Goal: Information Seeking & Learning: Learn about a topic

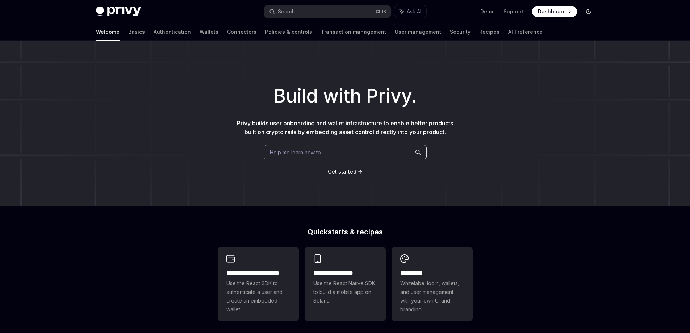
click at [590, 12] on icon "Toggle dark mode" at bounding box center [588, 11] width 4 height 4
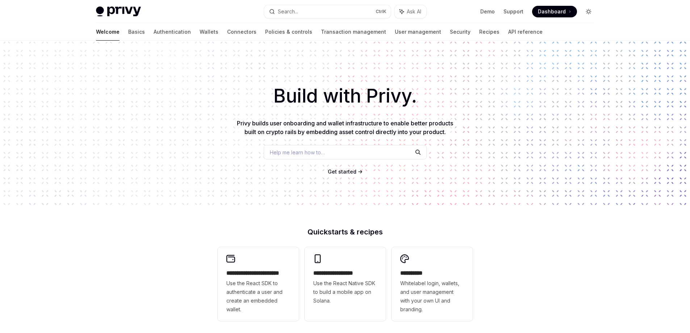
click at [590, 12] on icon "Toggle dark mode" at bounding box center [588, 12] width 6 height 6
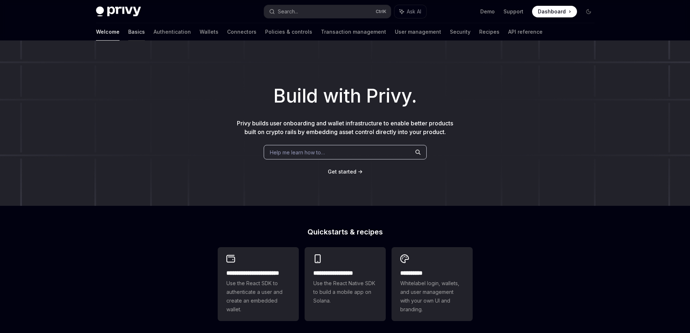
click at [128, 35] on link "Basics" at bounding box center [136, 31] width 17 height 17
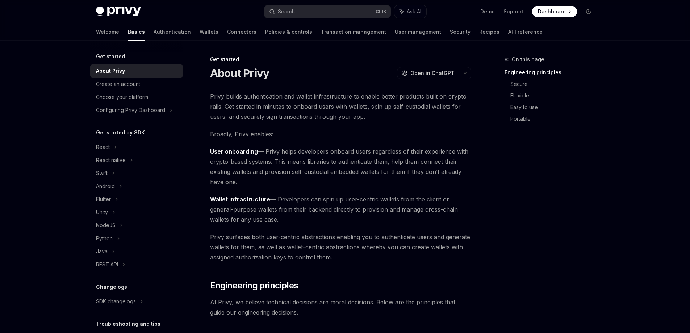
click at [241, 102] on span "Privy builds authentication and wallet infrastructure to enable better products…" at bounding box center [340, 106] width 261 height 30
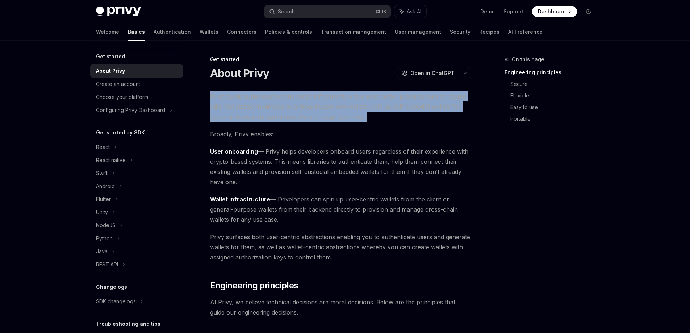
click at [241, 102] on span "Privy builds authentication and wallet infrastructure to enable better products…" at bounding box center [340, 106] width 261 height 30
copy div "Privy builds authentication and wallet infrastructure to enable better products…"
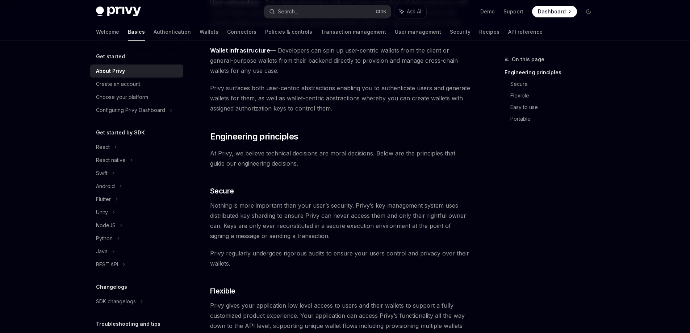
scroll to position [36, 0]
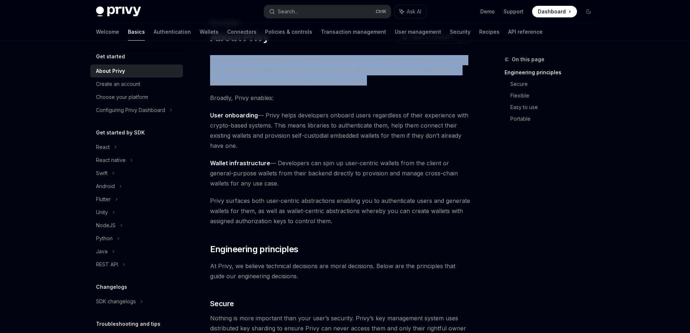
copy div "Privy builds authentication and wallet infrastructure to enable better products…"
drag, startPoint x: 267, startPoint y: 114, endPoint x: 277, endPoint y: 148, distance: 35.3
click at [277, 148] on span "User onboarding — Privy helps developers onboard users regardless of their expe…" at bounding box center [340, 130] width 261 height 41
copy span "Privy helps developers onboard users regardless of their experience with crypto…"
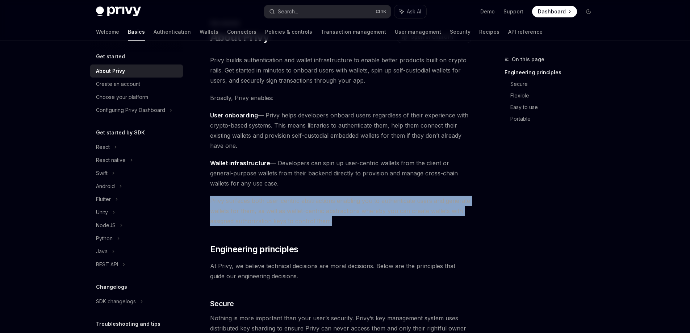
drag, startPoint x: 331, startPoint y: 219, endPoint x: 203, endPoint y: 194, distance: 130.2
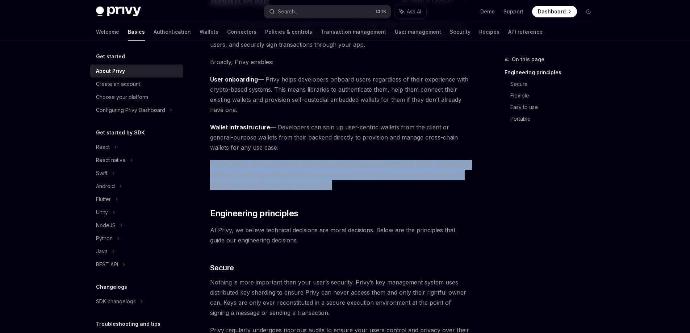
scroll to position [145, 0]
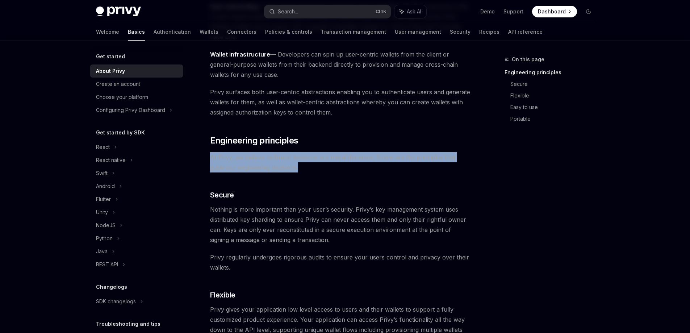
drag, startPoint x: 290, startPoint y: 167, endPoint x: 210, endPoint y: 157, distance: 81.3
click at [210, 157] on span "At Privy, we believe technical decisions are moral decisions. Below are the pri…" at bounding box center [340, 162] width 261 height 20
copy span "At Privy, we believe technical decisions are moral decisions. Below are the pri…"
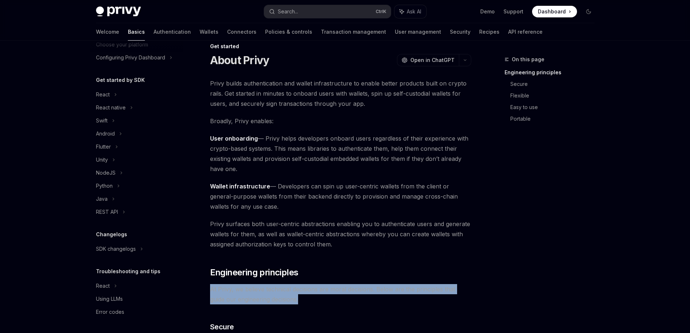
scroll to position [0, 0]
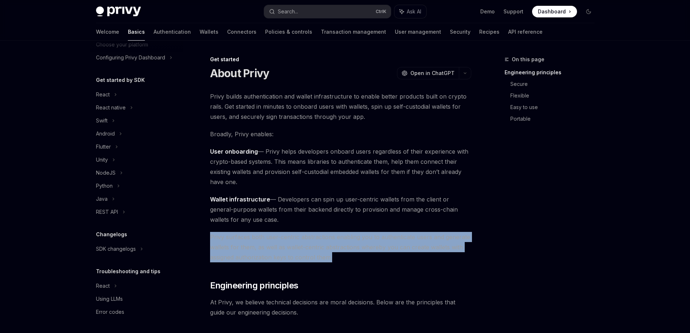
drag, startPoint x: 331, startPoint y: 256, endPoint x: 209, endPoint y: 232, distance: 124.7
copy span "Privy surfaces both user-centric abstractions enabling you to authenticate user…"
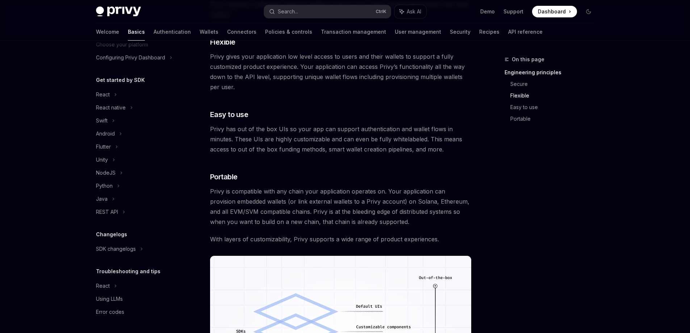
scroll to position [398, 0]
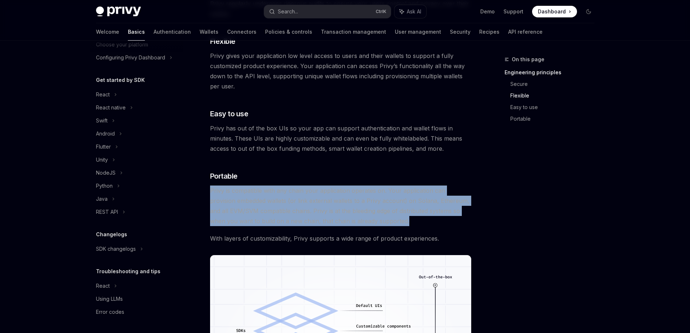
drag, startPoint x: 381, startPoint y: 221, endPoint x: 204, endPoint y: 193, distance: 179.6
click at [204, 193] on div "Get started About Privy OpenAI Open in ChatGPT OpenAI Open in ChatGPT Privy bui…" at bounding box center [273, 103] width 400 height 892
copy span "Privy is compatible with any chain your application operates on. Your applicati…"
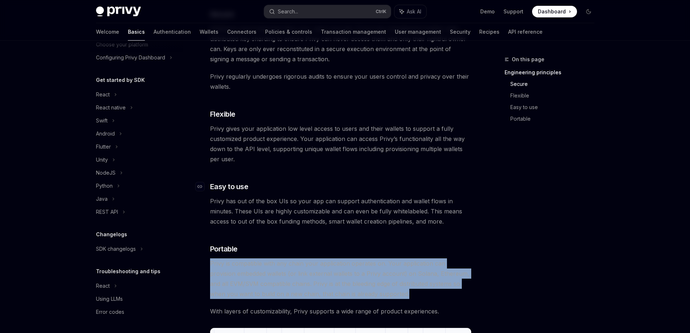
scroll to position [325, 0]
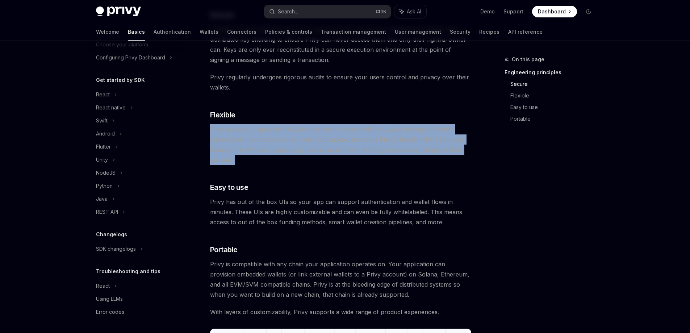
drag, startPoint x: 227, startPoint y: 156, endPoint x: 211, endPoint y: 133, distance: 27.7
click at [211, 133] on span "Privy gives your application low level access to users and their wallets to sup…" at bounding box center [340, 144] width 261 height 41
copy span "Privy gives your application low level access to users and their wallets to sup…"
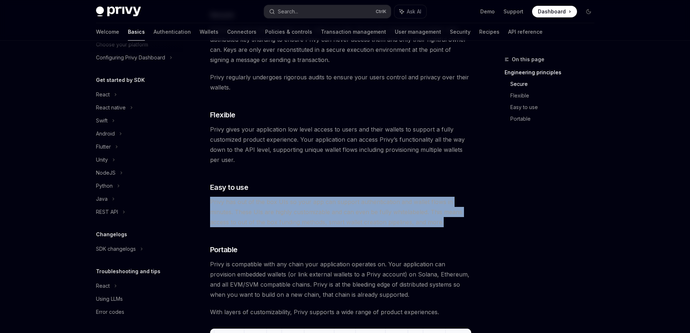
drag, startPoint x: 210, startPoint y: 201, endPoint x: 459, endPoint y: 223, distance: 250.7
click at [459, 223] on span "Privy has out of the box UIs so your app can support authentication and wallet …" at bounding box center [340, 212] width 261 height 30
copy span "Privy has out of the box UIs so your app can support authentication and wallet …"
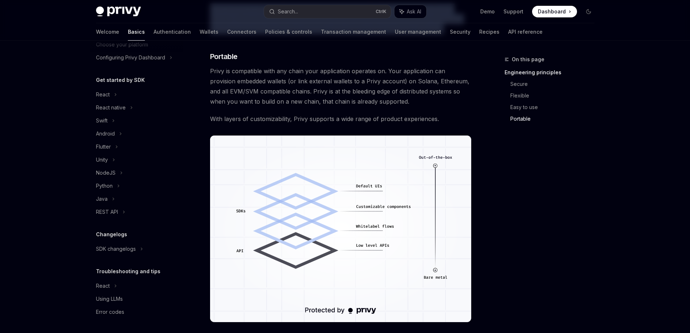
scroll to position [542, 0]
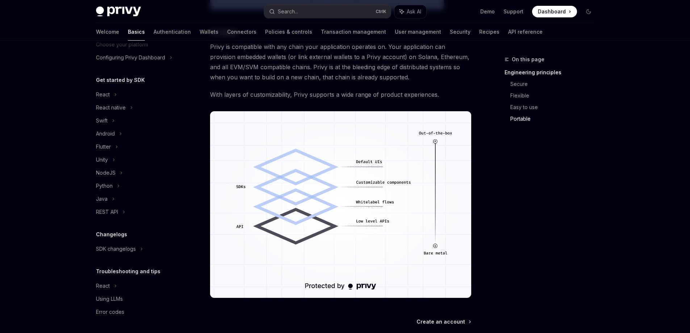
click at [117, 8] on img at bounding box center [118, 12] width 45 height 10
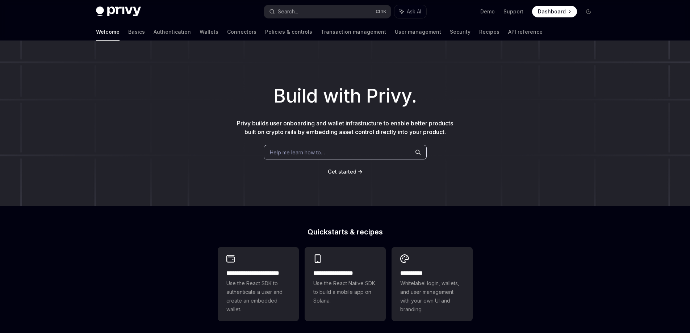
click at [111, 12] on img at bounding box center [118, 12] width 45 height 10
click at [110, 10] on img at bounding box center [118, 12] width 45 height 10
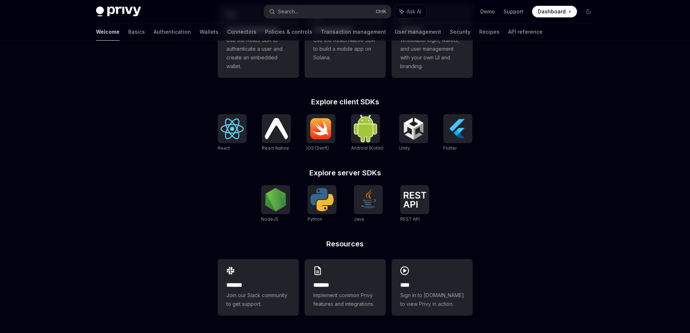
type textarea "*"
